Goal: Transaction & Acquisition: Purchase product/service

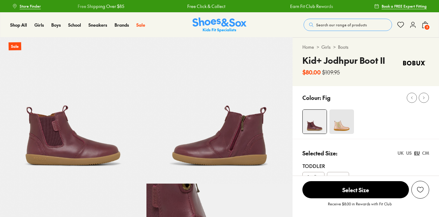
select select "*"
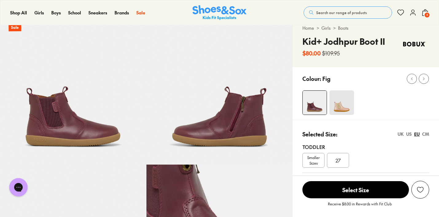
scroll to position [19, 0]
click at [335, 14] on span "Search our range of products" at bounding box center [341, 13] width 51 height 6
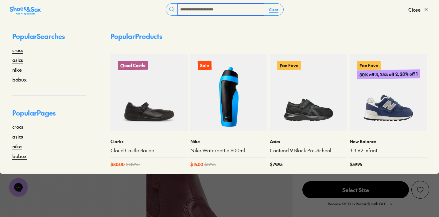
type input "**********"
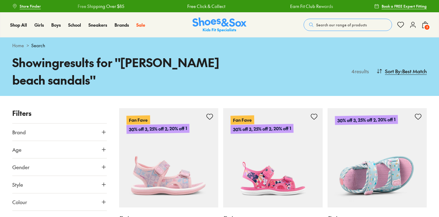
click at [381, 158] on img at bounding box center [378, 158] width 100 height 100
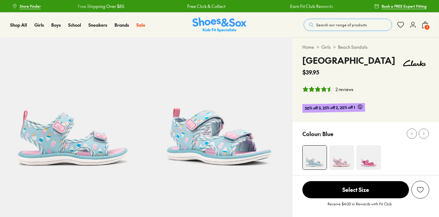
click at [374, 148] on img at bounding box center [369, 158] width 25 height 25
select select "*"
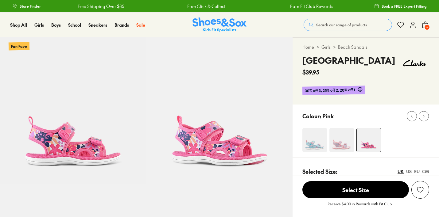
select select "*"
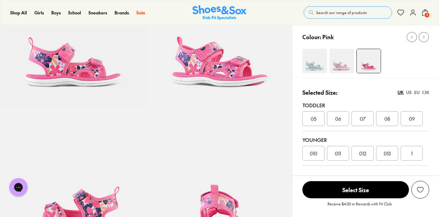
scroll to position [91, 0]
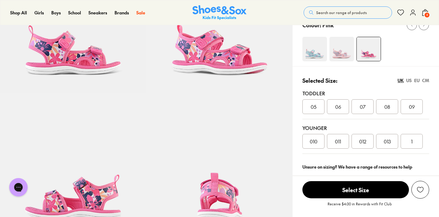
click at [415, 80] on div "EU" at bounding box center [417, 80] width 6 height 6
click at [316, 55] on img at bounding box center [315, 49] width 25 height 25
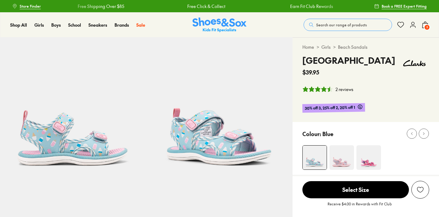
select select "*"
click at [342, 153] on img at bounding box center [342, 158] width 25 height 25
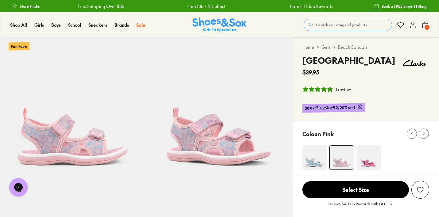
select select "*"
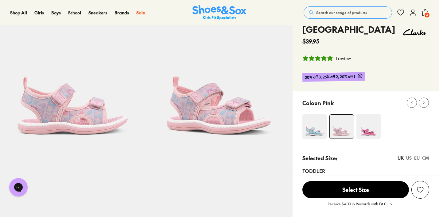
scroll to position [119, 0]
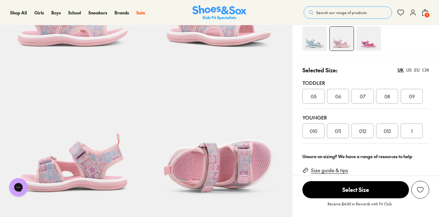
click at [415, 70] on div "EU" at bounding box center [417, 70] width 6 height 6
click at [429, 71] on div "CM" at bounding box center [425, 70] width 7 height 6
click at [419, 70] on div "EU" at bounding box center [417, 70] width 6 height 6
click at [429, 68] on div "CM" at bounding box center [425, 70] width 7 height 6
click at [419, 70] on div "EU" at bounding box center [417, 70] width 6 height 6
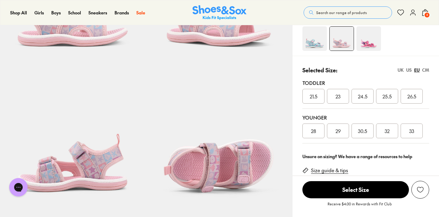
click at [364, 45] on img at bounding box center [369, 38] width 25 height 25
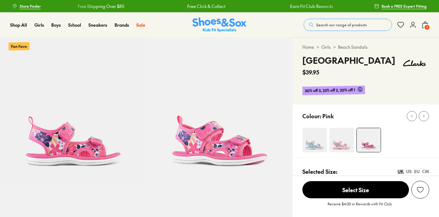
select select "*"
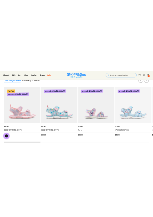
scroll to position [608, 0]
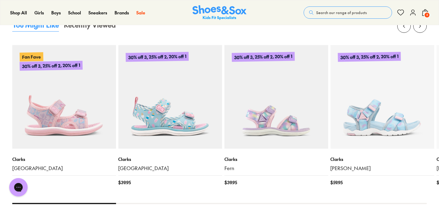
click at [69, 203] on div at bounding box center [64, 203] width 104 height 1
drag, startPoint x: 69, startPoint y: 203, endPoint x: 123, endPoint y: 204, distance: 54.1
click at [123, 204] on div at bounding box center [219, 203] width 415 height 1
click at [408, 203] on div at bounding box center [219, 203] width 415 height 1
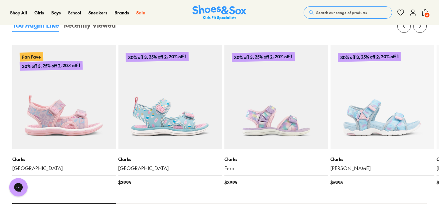
drag, startPoint x: 408, startPoint y: 203, endPoint x: 341, endPoint y: 203, distance: 66.3
click at [341, 203] on x-flickity "Fan Fave 30% off 3, 25% off 2, 20% off 1 Clarks Florence $ 39.95 30% off 3, 25%…" at bounding box center [219, 111] width 415 height 185
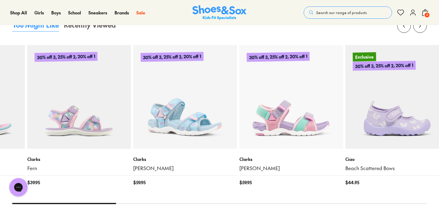
click at [171, 97] on img at bounding box center [185, 97] width 104 height 104
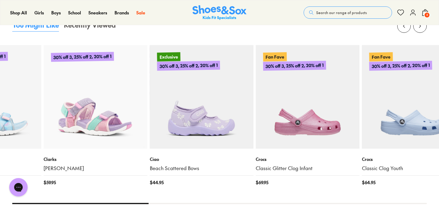
click at [114, 117] on img at bounding box center [96, 97] width 104 height 104
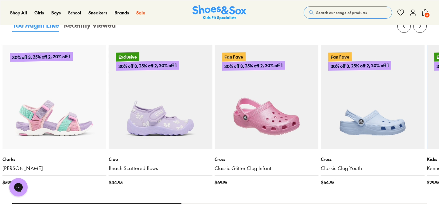
click at [215, 104] on img at bounding box center [267, 97] width 104 height 104
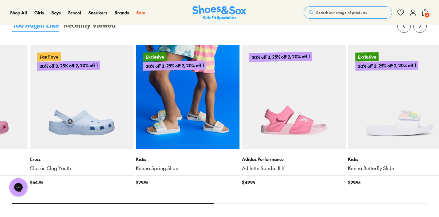
click at [201, 94] on img at bounding box center [188, 97] width 104 height 104
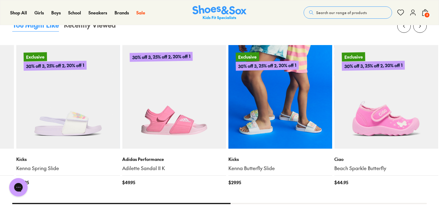
click at [229, 94] on img at bounding box center [281, 97] width 104 height 104
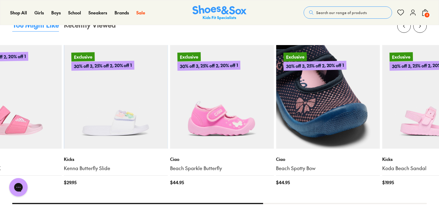
click at [276, 111] on img at bounding box center [328, 97] width 104 height 104
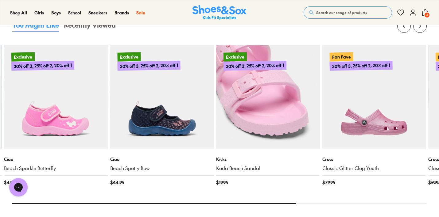
click at [216, 102] on img at bounding box center [268, 97] width 104 height 104
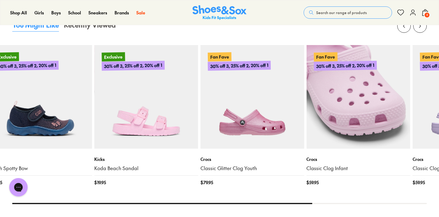
click at [307, 112] on img at bounding box center [359, 97] width 104 height 104
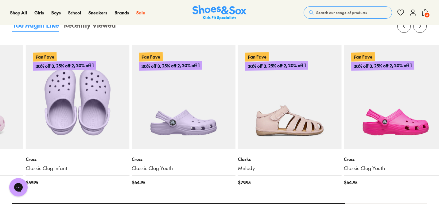
click at [0, 109] on html "Skip to Main Content Store Finder Free Shipping Over $85 Free Click & Collect E…" at bounding box center [219, 62] width 439 height 1341
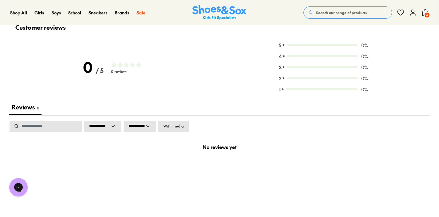
scroll to position [615, 0]
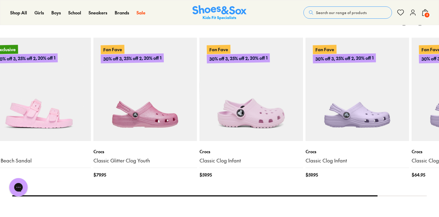
click at [439, 126] on html "Skip to Main Content Store Finder Free Shipping Over $85 Free Click & Collect E…" at bounding box center [219, 55] width 439 height 1340
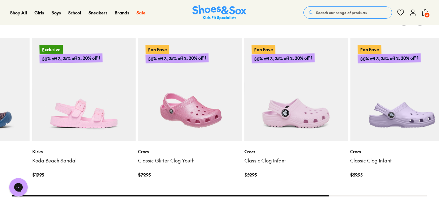
click at [241, 104] on img at bounding box center [190, 90] width 104 height 104
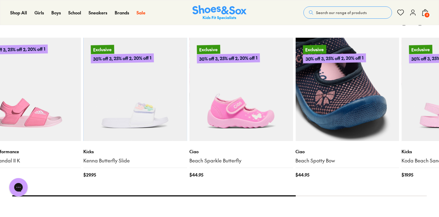
click at [399, 86] on img at bounding box center [347, 90] width 104 height 104
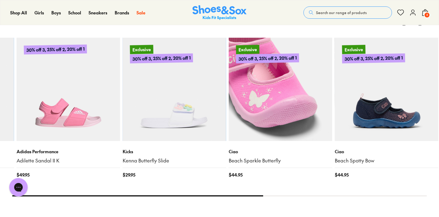
click at [332, 105] on img at bounding box center [281, 90] width 104 height 104
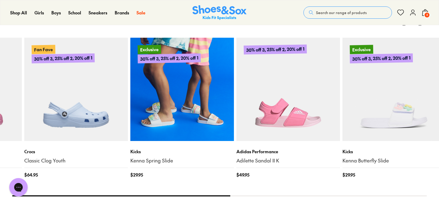
click at [234, 105] on img at bounding box center [182, 90] width 104 height 104
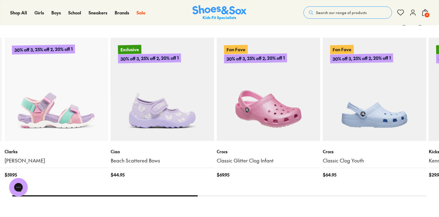
click at [290, 122] on img at bounding box center [269, 90] width 104 height 104
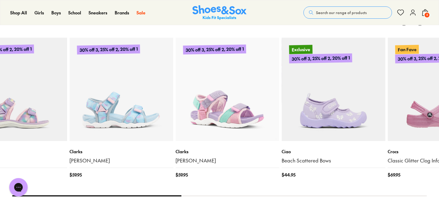
click at [230, 98] on img at bounding box center [227, 90] width 104 height 104
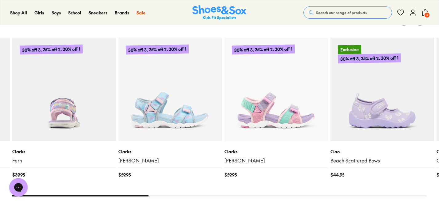
click at [54, 87] on img at bounding box center [64, 90] width 104 height 104
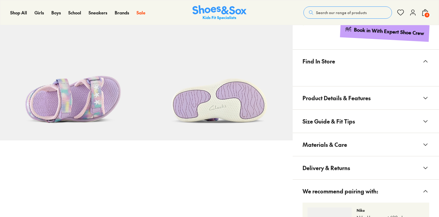
scroll to position [359, 0]
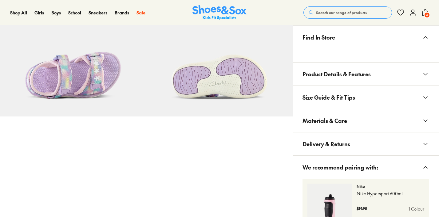
select select "*"
click at [425, 72] on icon at bounding box center [424, 74] width 7 height 7
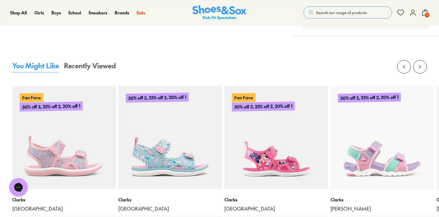
scroll to position [709, 0]
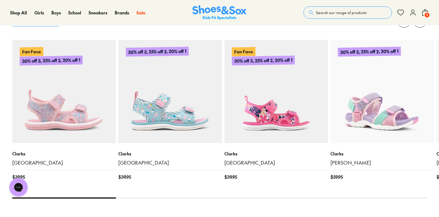
click at [401, 123] on img at bounding box center [382, 92] width 104 height 104
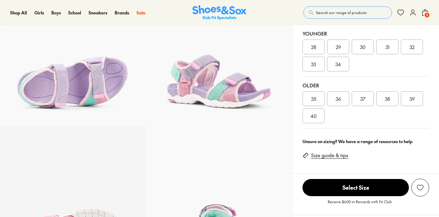
select select "*"
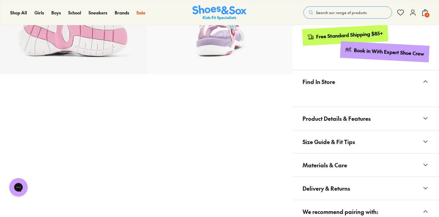
click at [421, 116] on button "Product Details & Features" at bounding box center [365, 118] width 146 height 23
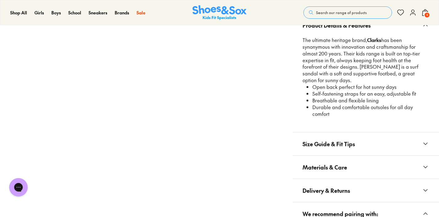
scroll to position [497, 0]
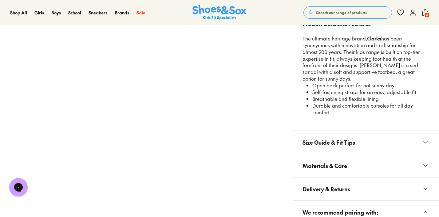
click at [423, 144] on icon at bounding box center [424, 142] width 7 height 7
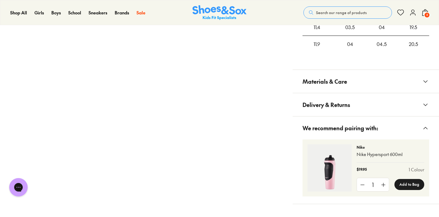
scroll to position [735, 0]
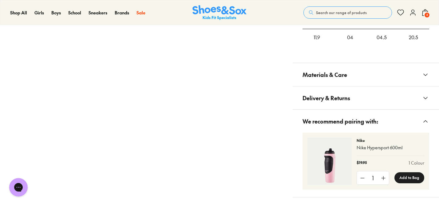
click at [421, 80] on button "Materials & Care" at bounding box center [365, 74] width 146 height 23
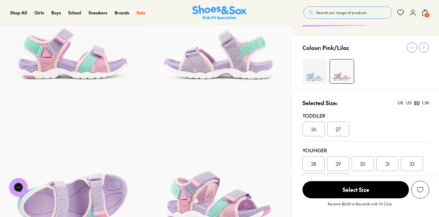
scroll to position [49, 0]
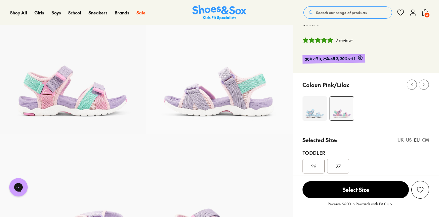
click at [319, 116] on img at bounding box center [314, 108] width 25 height 25
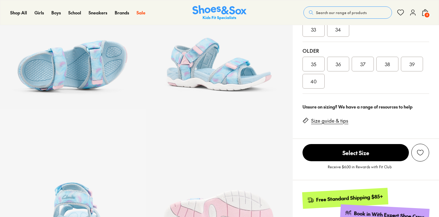
scroll to position [279, 0]
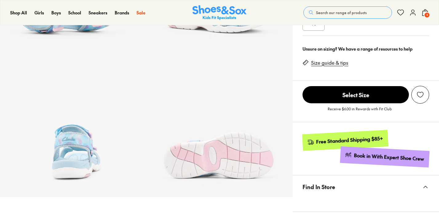
select select "*"
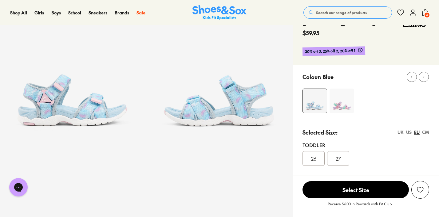
scroll to position [0, 0]
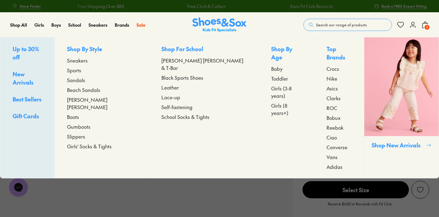
click at [90, 99] on span "[PERSON_NAME] [PERSON_NAME]" at bounding box center [101, 103] width 69 height 15
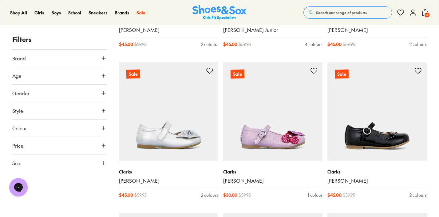
scroll to position [1288, 0]
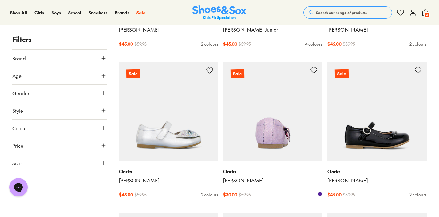
click at [268, 112] on img at bounding box center [272, 111] width 99 height 99
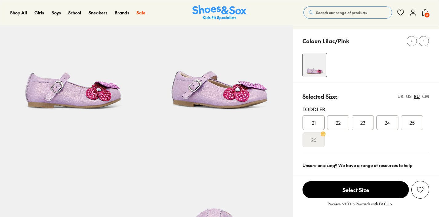
select select "*"
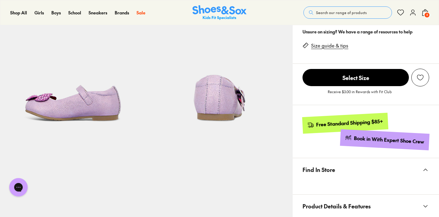
scroll to position [333, 0]
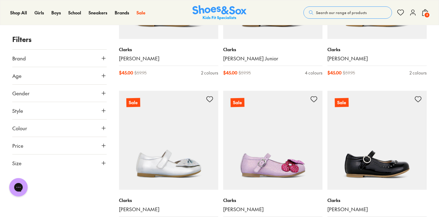
scroll to position [1209, 0]
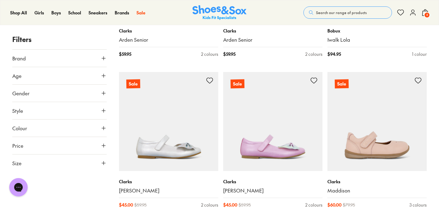
scroll to position [1740, 0]
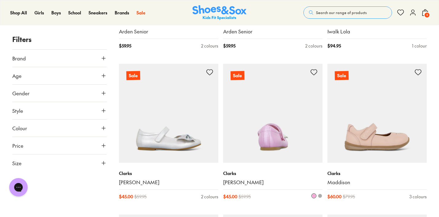
click at [256, 105] on img at bounding box center [272, 113] width 99 height 99
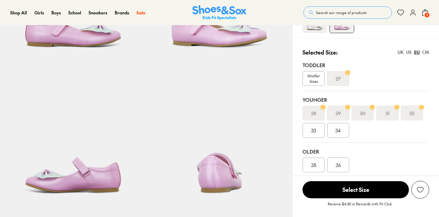
select select "*"
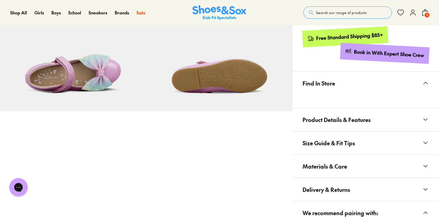
scroll to position [378, 0]
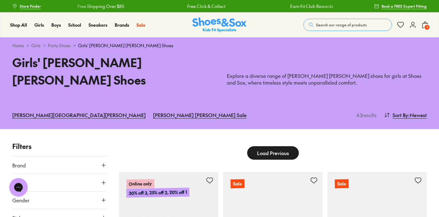
click at [295, 147] on button "Load Previous" at bounding box center [273, 154] width 52 height 14
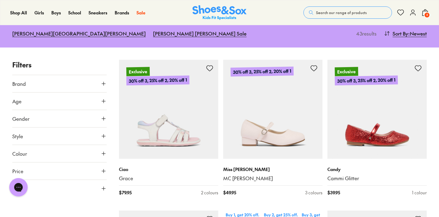
scroll to position [82, 0]
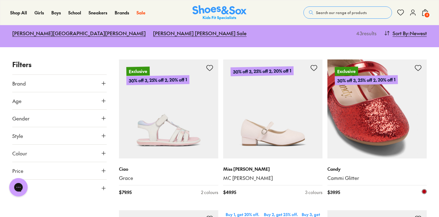
click at [376, 105] on img at bounding box center [376, 109] width 99 height 99
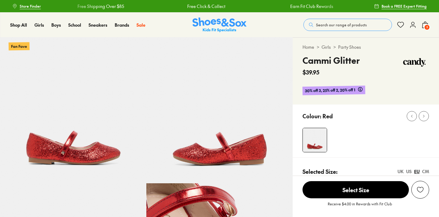
select select "*"
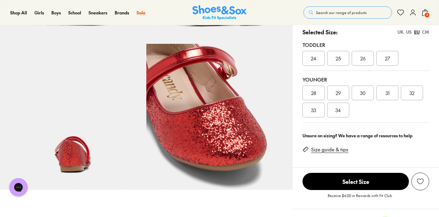
scroll to position [147, 0]
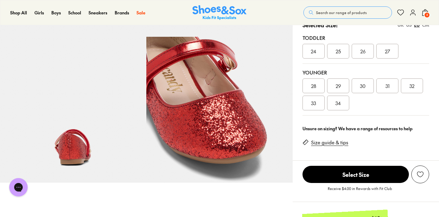
click at [188, 126] on img at bounding box center [219, 110] width 146 height 146
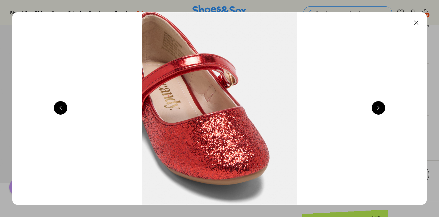
scroll to position [0, 1666]
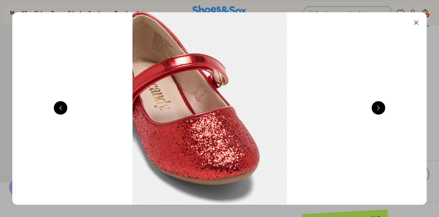
click at [63, 109] on button at bounding box center [61, 108] width 14 height 14
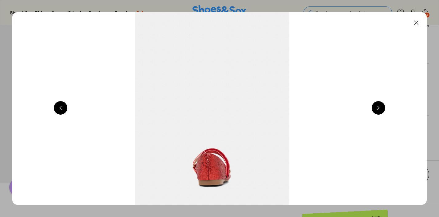
click at [63, 109] on button at bounding box center [61, 108] width 14 height 14
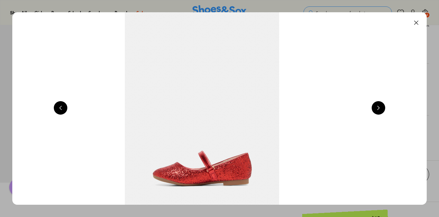
scroll to position [0, 833]
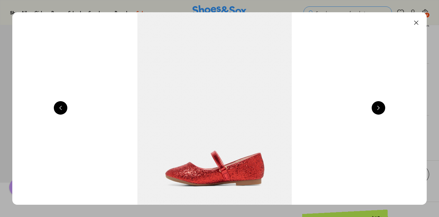
click at [63, 109] on button at bounding box center [61, 108] width 14 height 14
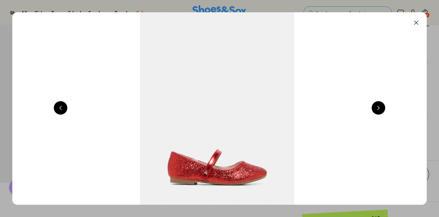
scroll to position [0, 417]
click at [63, 109] on button at bounding box center [61, 108] width 14 height 14
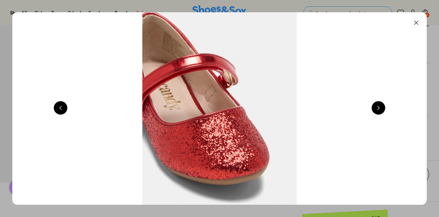
scroll to position [0, 1666]
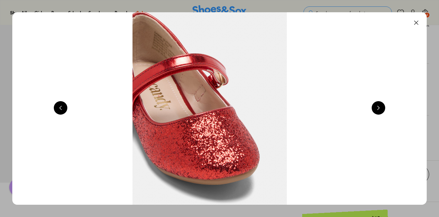
click at [417, 22] on button at bounding box center [416, 23] width 14 height 14
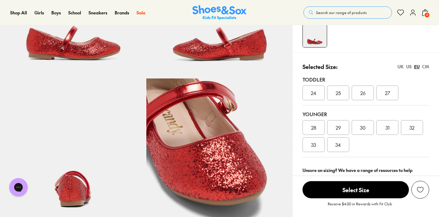
scroll to position [101, 0]
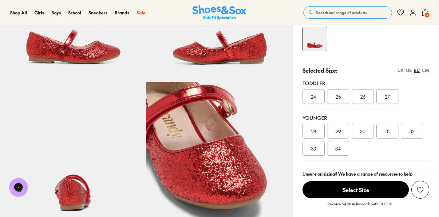
click at [426, 69] on div "CM" at bounding box center [425, 70] width 7 height 6
click at [416, 71] on div "EU" at bounding box center [417, 70] width 6 height 6
click at [425, 71] on div "CM" at bounding box center [425, 70] width 7 height 6
click at [416, 70] on div "EU" at bounding box center [417, 70] width 6 height 6
click at [358, 136] on div "30" at bounding box center [362, 131] width 22 height 15
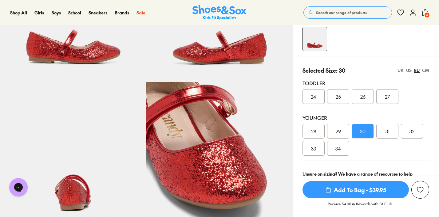
click at [366, 189] on span "Add To Bag - $39.95" at bounding box center [355, 190] width 106 height 17
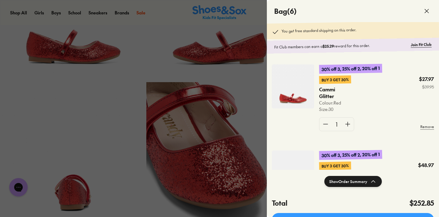
click at [426, 10] on use at bounding box center [426, 11] width 4 height 4
